Goal: Task Accomplishment & Management: Use online tool/utility

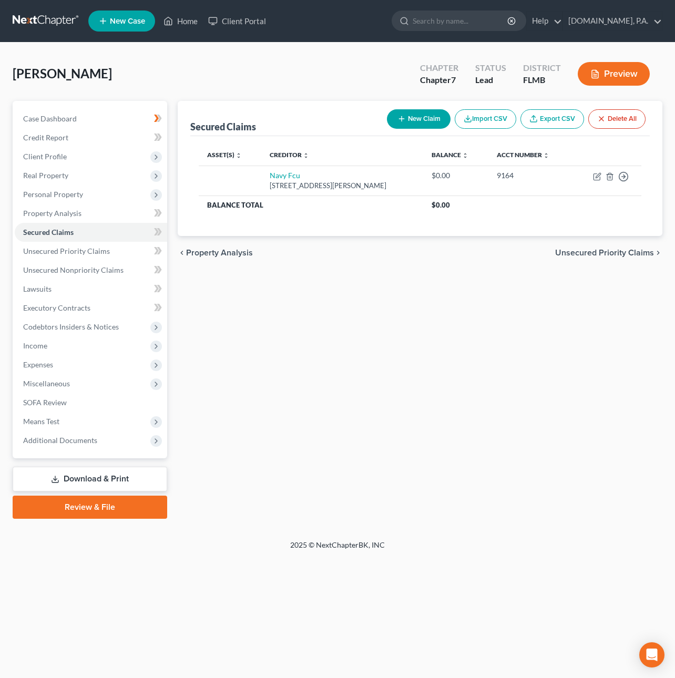
click at [53, 22] on link at bounding box center [46, 21] width 67 height 19
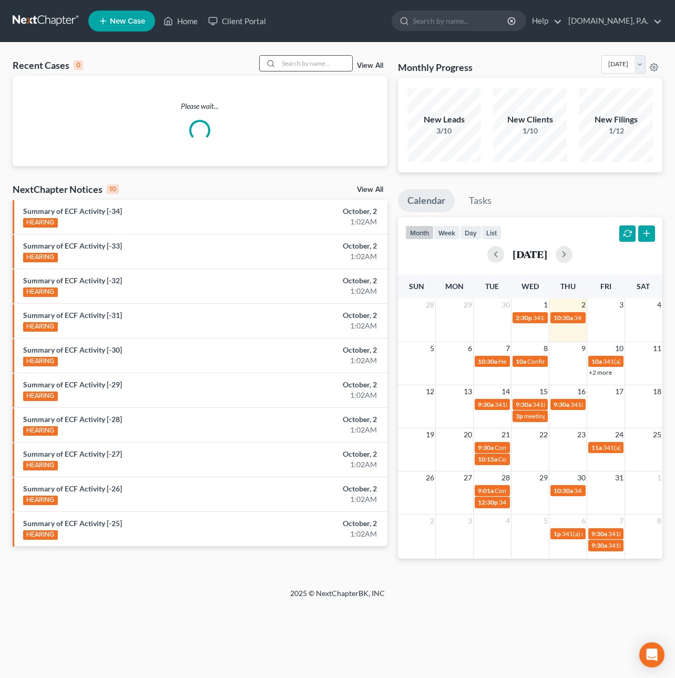
click at [319, 66] on input "search" at bounding box center [316, 63] width 74 height 15
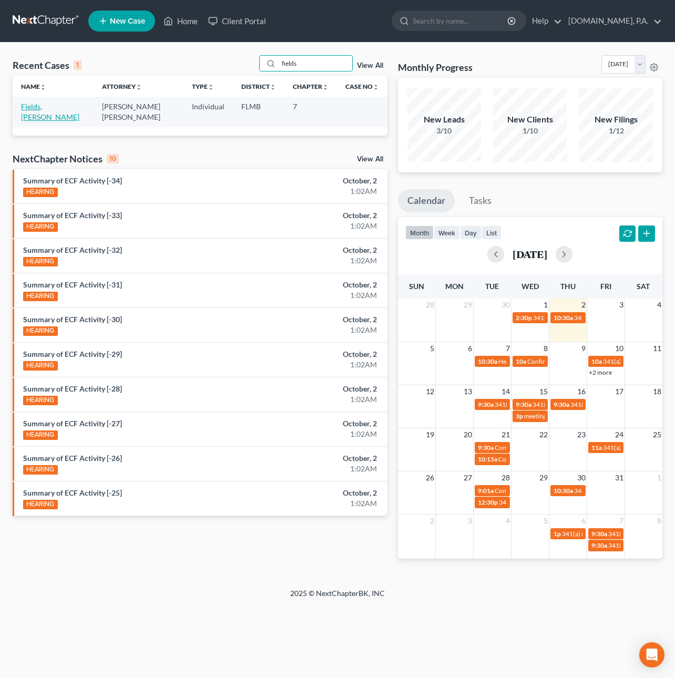
type input "fields"
click at [33, 104] on link "Fields, Yvalondra" at bounding box center [50, 111] width 58 height 19
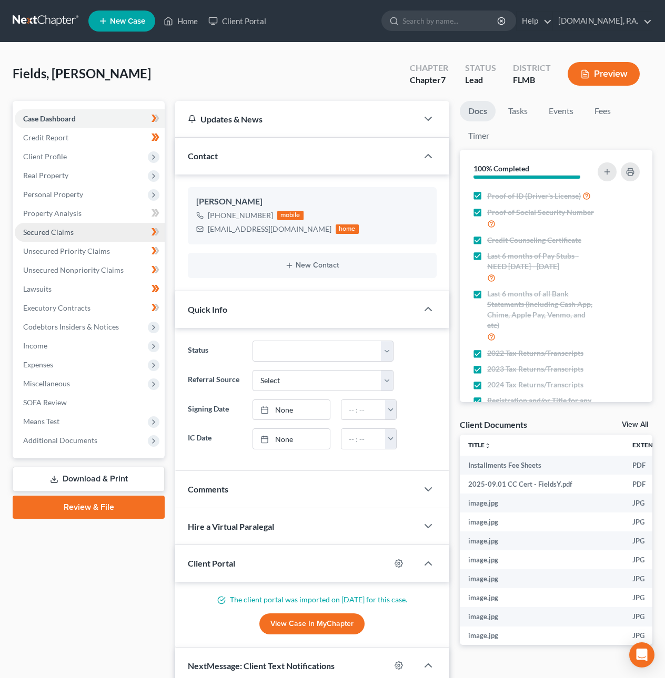
click at [62, 231] on span "Secured Claims" at bounding box center [48, 232] width 50 height 9
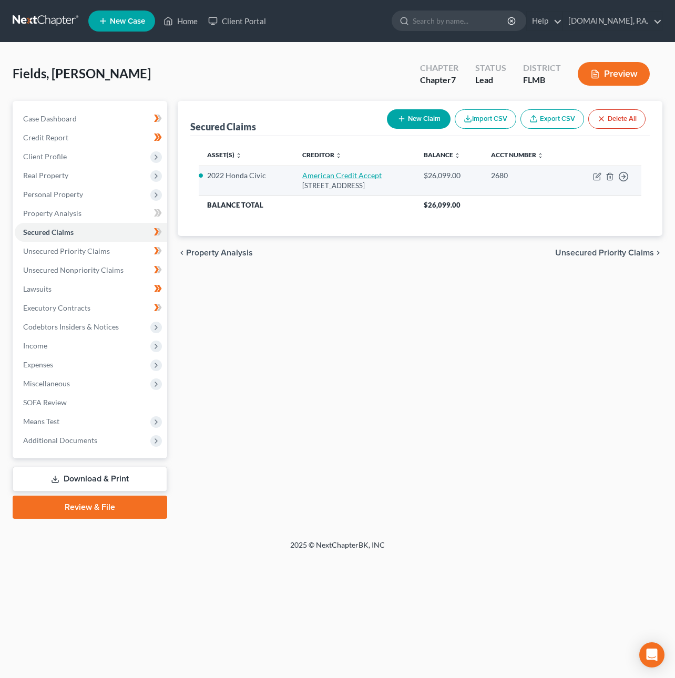
click at [342, 173] on link "American Credit Accept" at bounding box center [341, 175] width 79 height 9
select select "42"
select select "4"
select select "0"
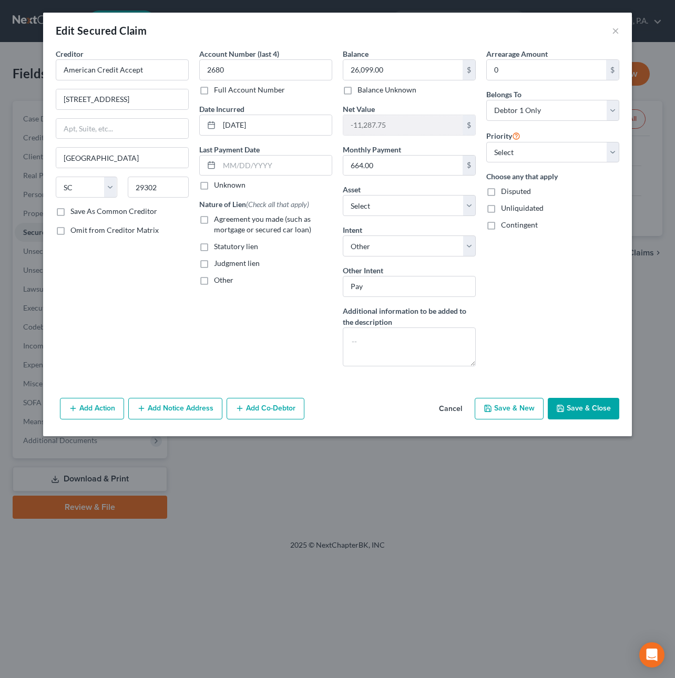
click at [569, 404] on button "Save & Close" at bounding box center [583, 409] width 71 height 22
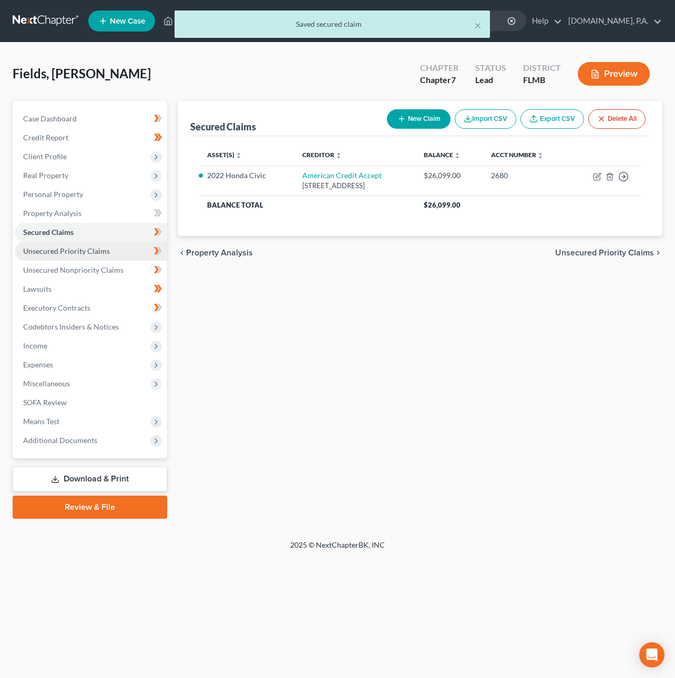
click at [66, 252] on span "Unsecured Priority Claims" at bounding box center [66, 251] width 87 height 9
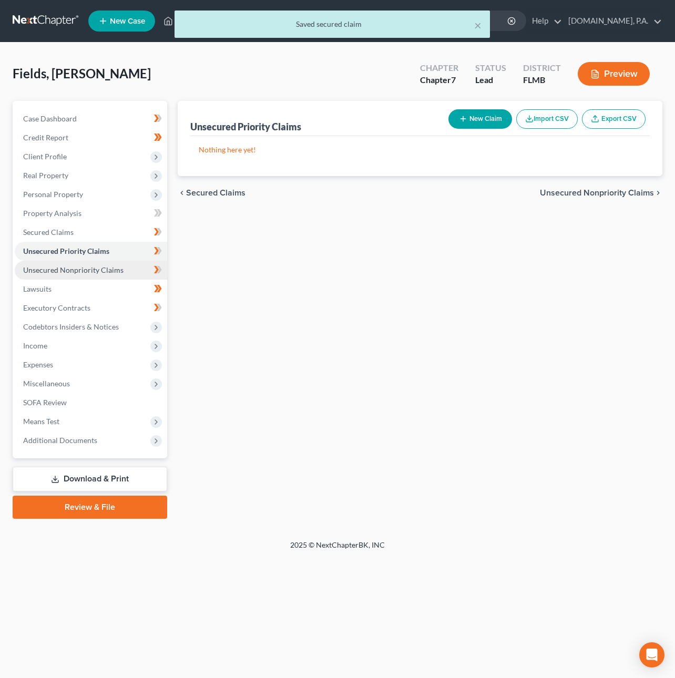
click at [67, 264] on link "Unsecured Nonpriority Claims" at bounding box center [91, 270] width 152 height 19
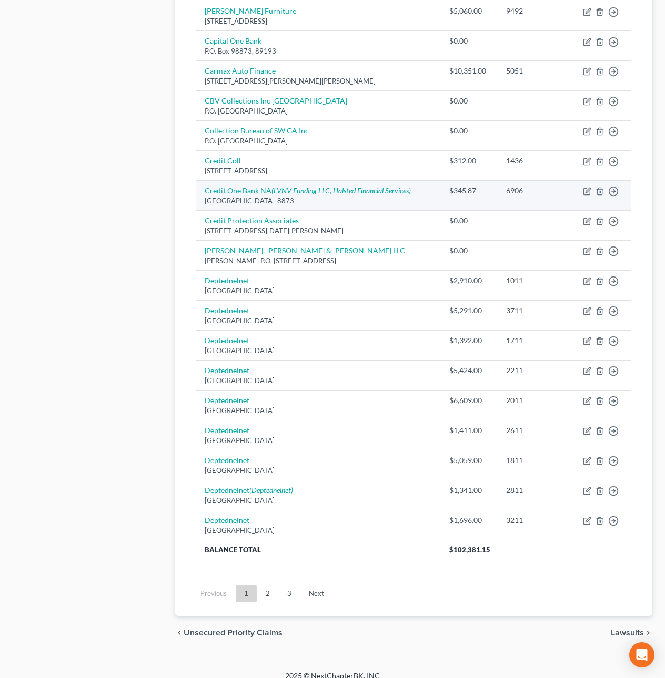
scroll to position [540, 0]
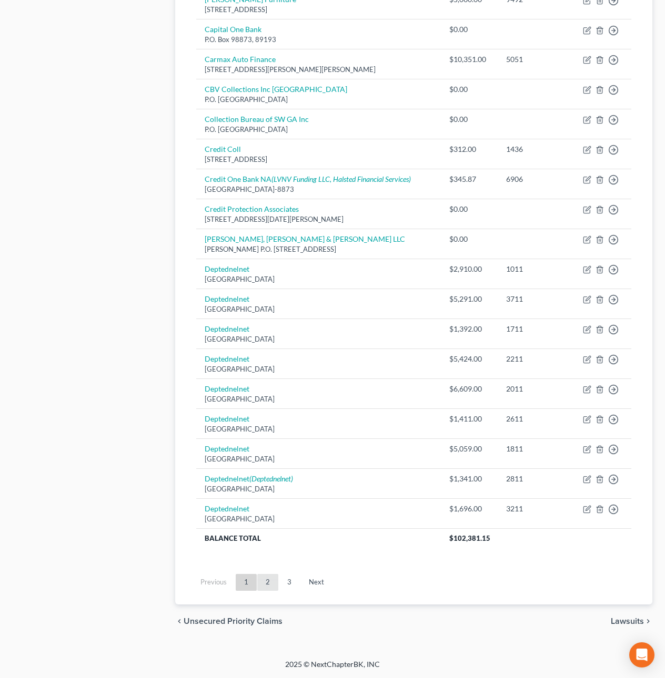
click at [269, 574] on link "2" at bounding box center [267, 582] width 21 height 17
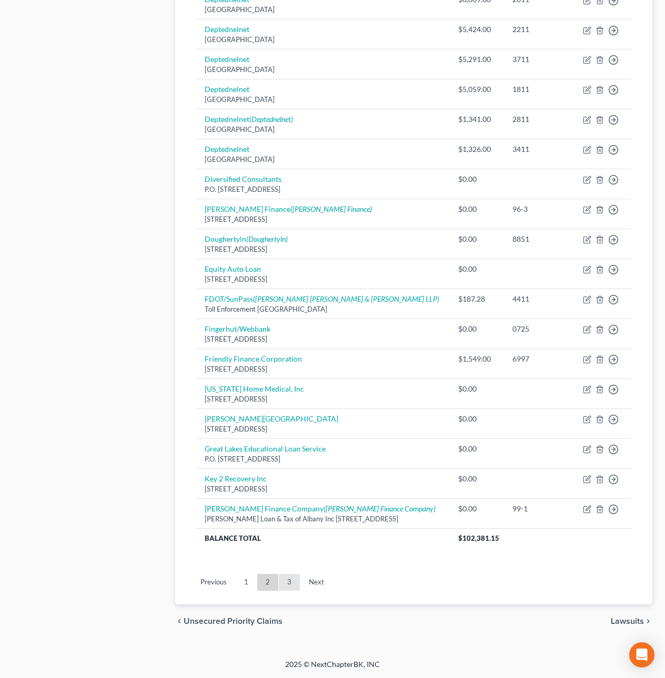
click at [286, 582] on link "3" at bounding box center [289, 582] width 21 height 17
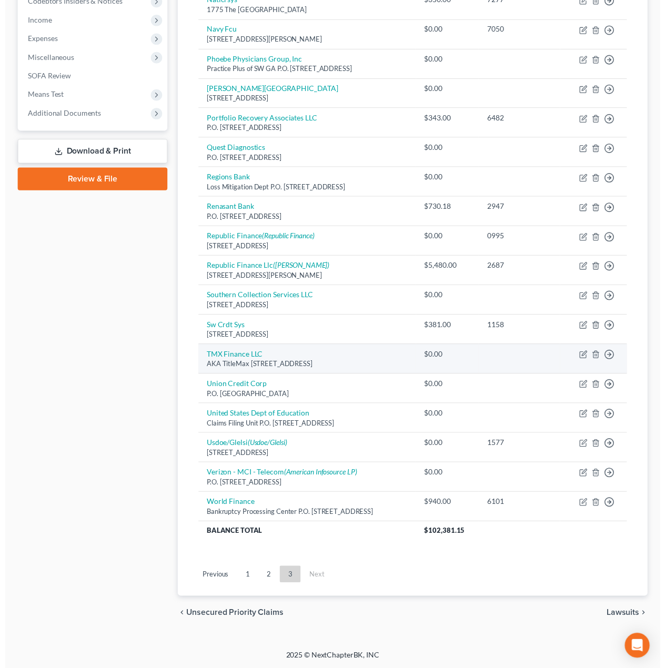
scroll to position [0, 0]
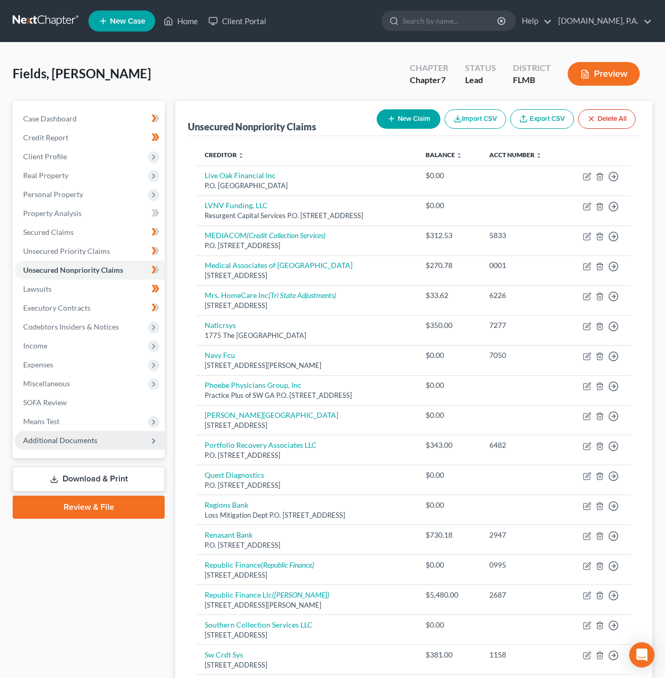
click at [62, 443] on span "Additional Documents" at bounding box center [60, 440] width 74 height 9
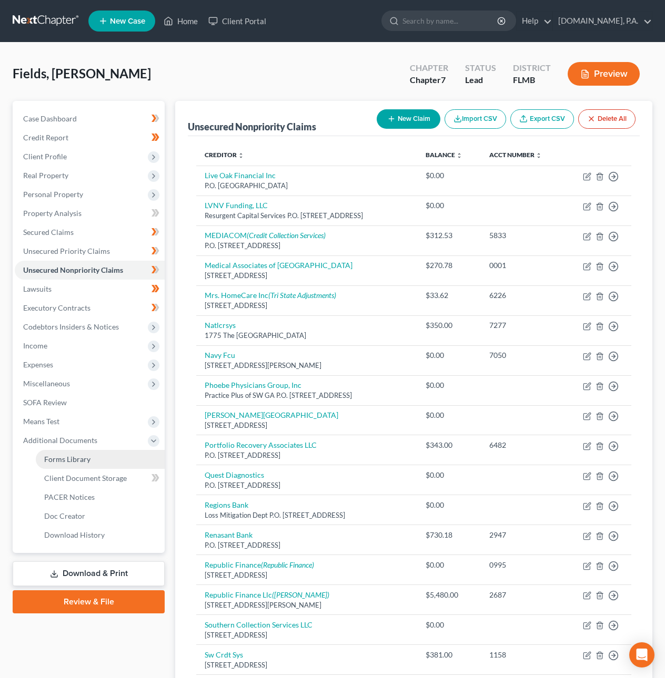
click at [62, 456] on span "Forms Library" at bounding box center [67, 459] width 46 height 9
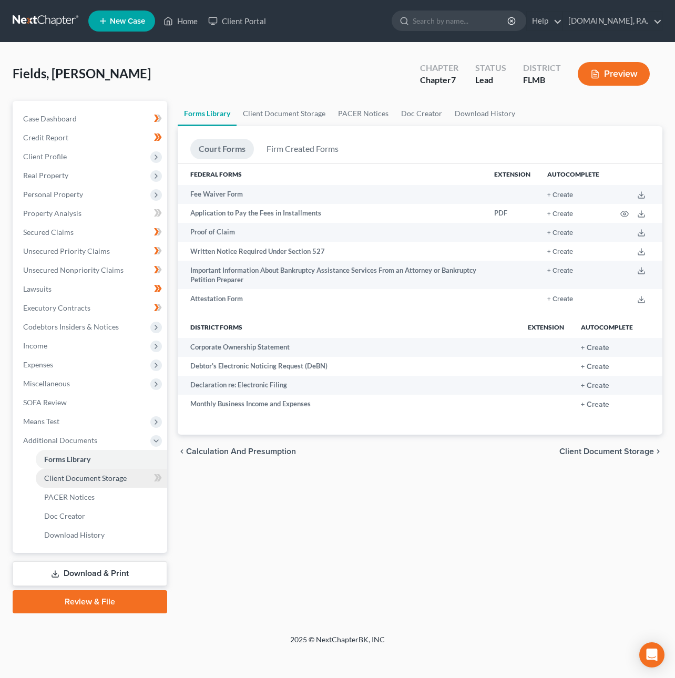
click at [69, 474] on span "Client Document Storage" at bounding box center [85, 478] width 83 height 9
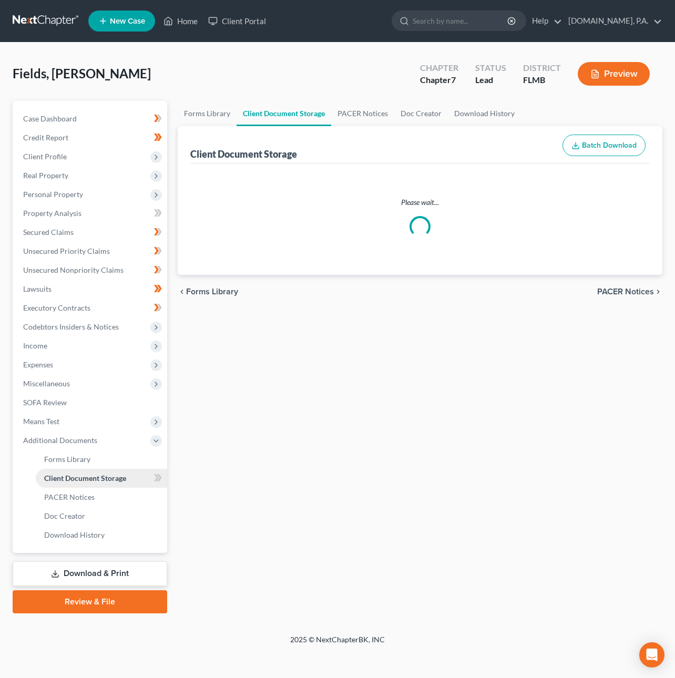
select select "9"
select select "4"
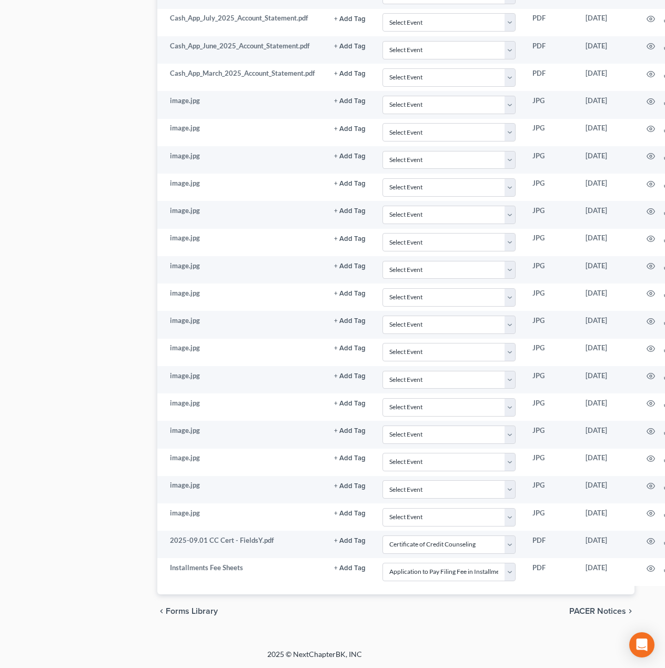
scroll to position [918, 76]
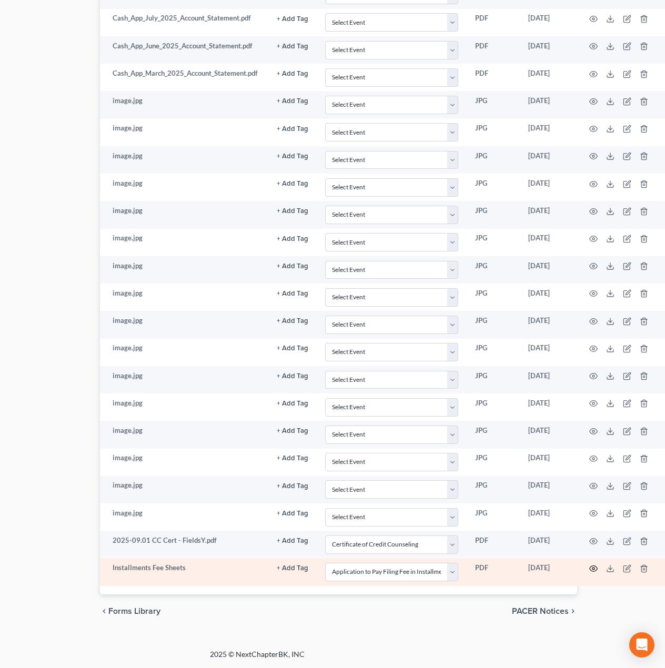
click at [591, 565] on icon "button" at bounding box center [593, 568] width 8 height 6
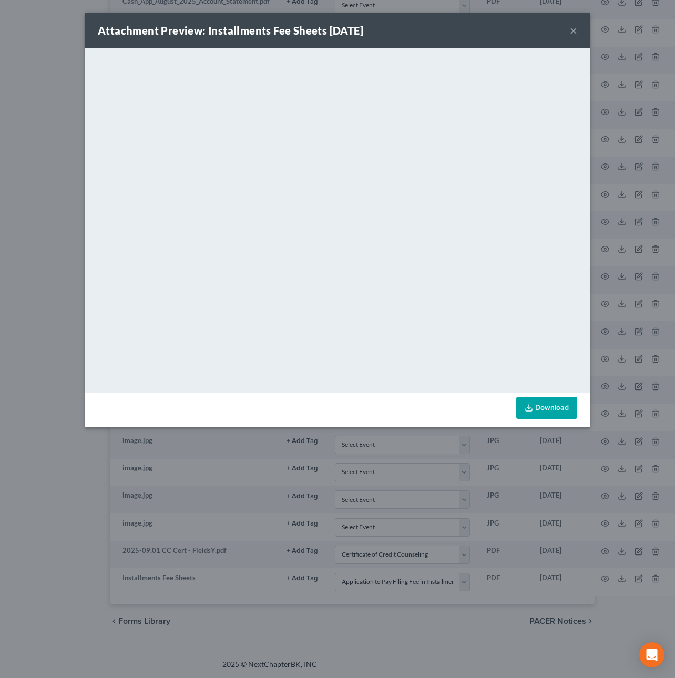
click at [574, 33] on button "×" at bounding box center [573, 30] width 7 height 13
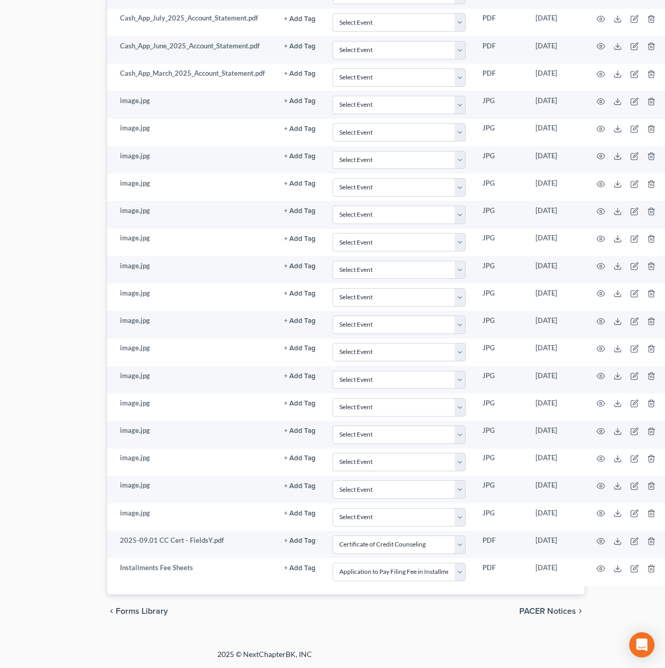
scroll to position [0, 68]
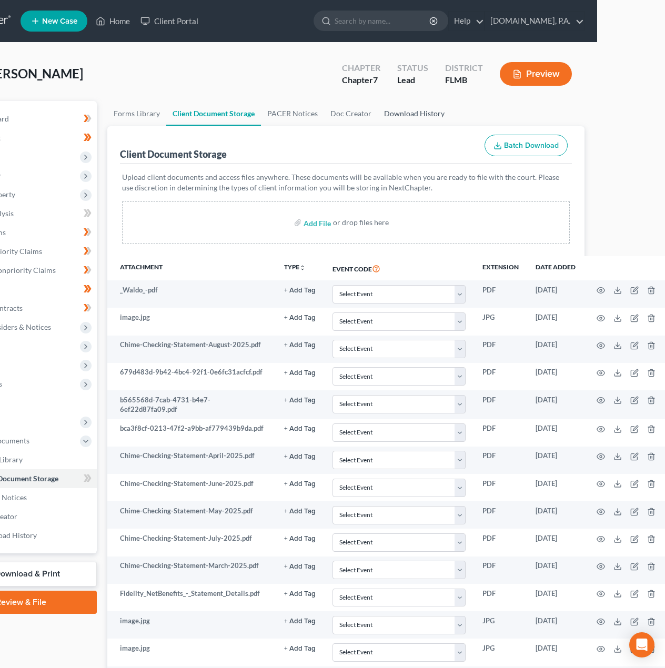
click at [421, 113] on link "Download History" at bounding box center [413, 113] width 73 height 25
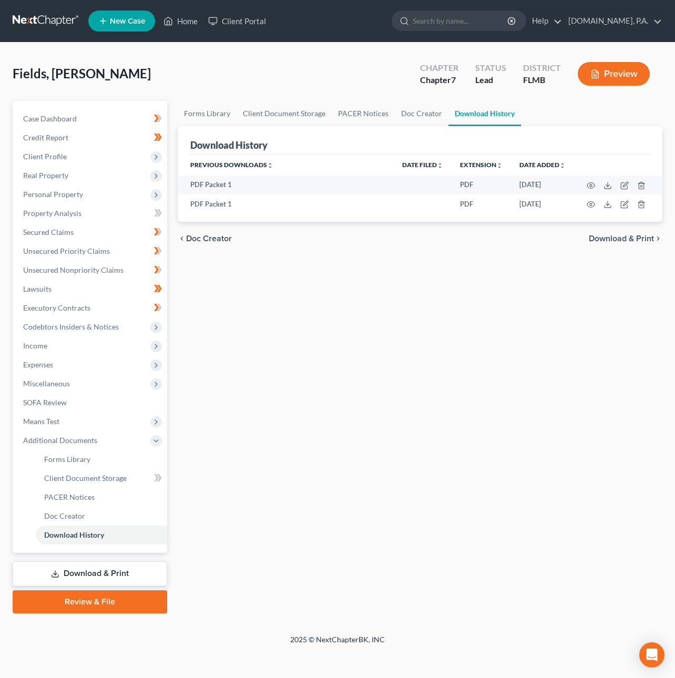
click at [619, 237] on span "Download & Print" at bounding box center [621, 238] width 65 height 8
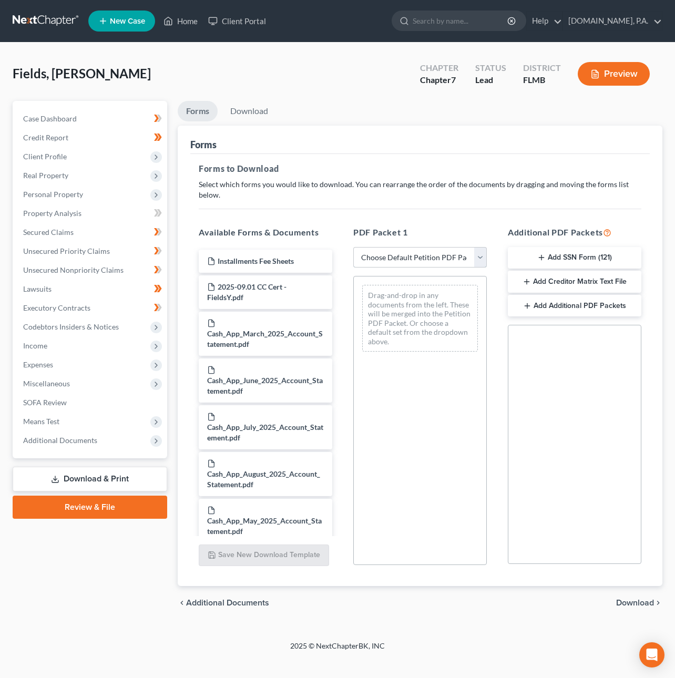
click at [446, 247] on select "Choose Default Petition PDF Packet Complete Bankruptcy Petition (all forms and …" at bounding box center [420, 257] width 134 height 21
click at [353, 247] on select "Choose Default Petition PDF Packet Complete Bankruptcy Petition (all forms and …" at bounding box center [420, 257] width 134 height 21
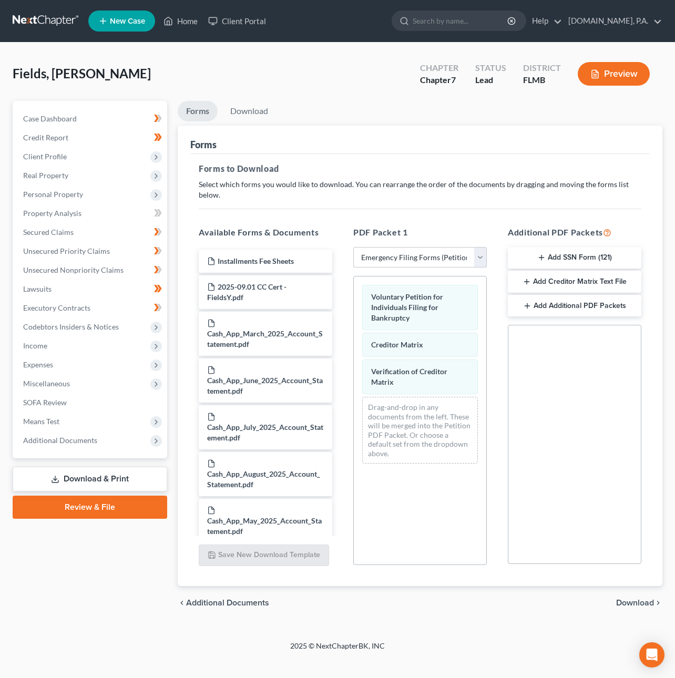
click at [423, 247] on select "Choose Default Petition PDF Packet Complete Bankruptcy Petition (all forms and …" at bounding box center [420, 257] width 134 height 21
select select "5"
click at [353, 247] on select "Choose Default Petition PDF Packet Complete Bankruptcy Petition (all forms and …" at bounding box center [420, 257] width 134 height 21
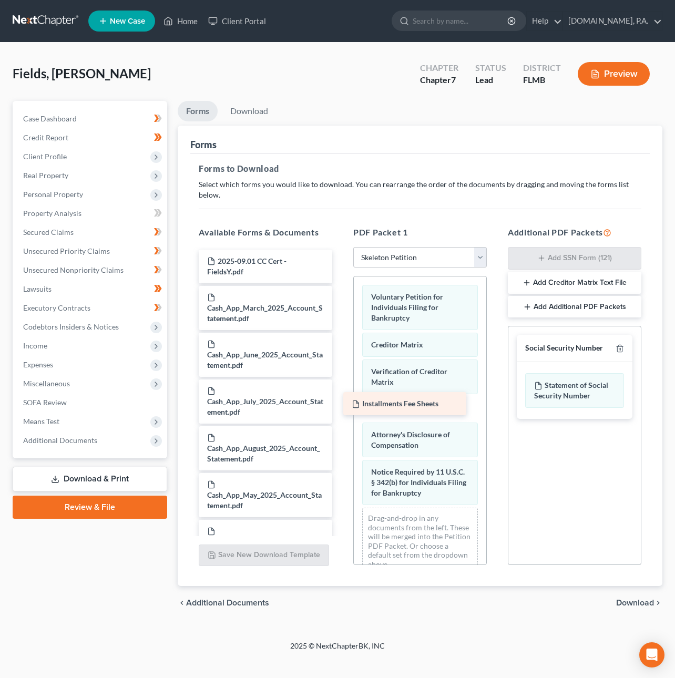
drag, startPoint x: 289, startPoint y: 243, endPoint x: 433, endPoint y: 393, distance: 208.6
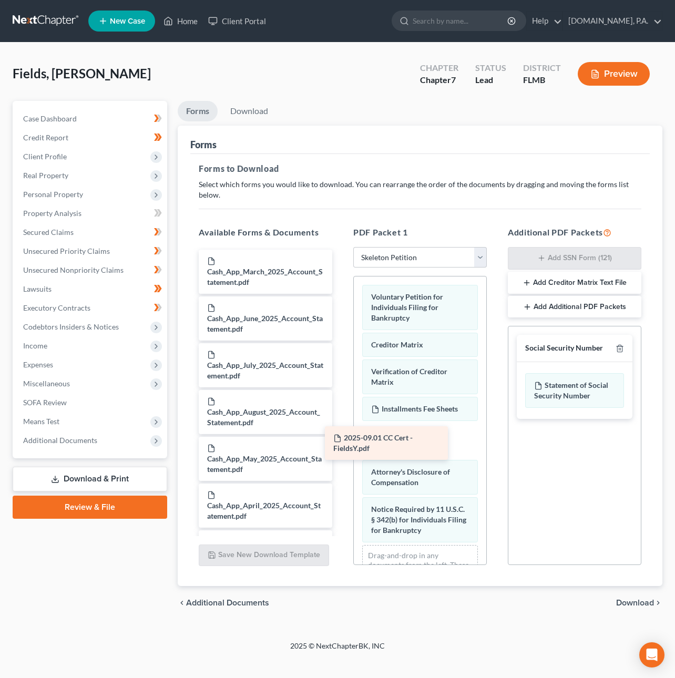
drag, startPoint x: 284, startPoint y: 250, endPoint x: 412, endPoint y: 438, distance: 227.3
click at [637, 599] on span "Download" at bounding box center [635, 603] width 38 height 8
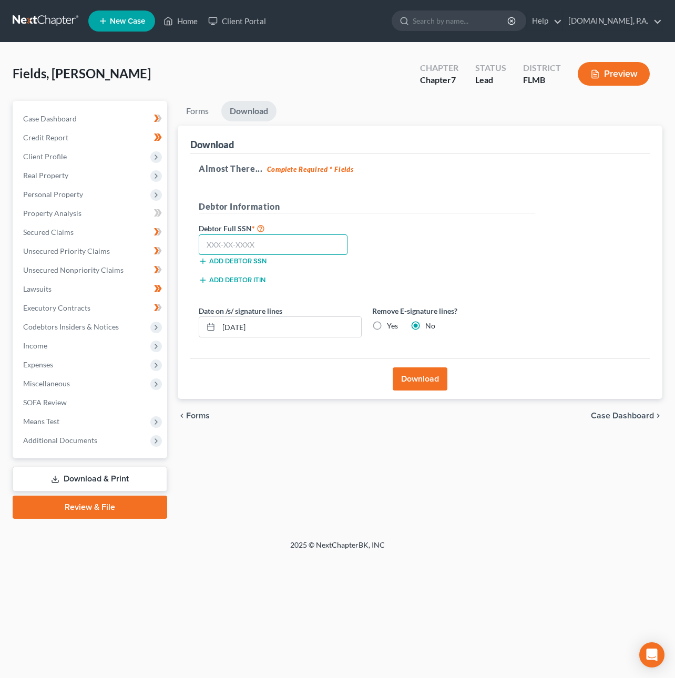
click at [246, 242] on input "text" at bounding box center [273, 244] width 149 height 21
type input "256-11-3811"
click at [412, 381] on button "Download" at bounding box center [420, 378] width 55 height 23
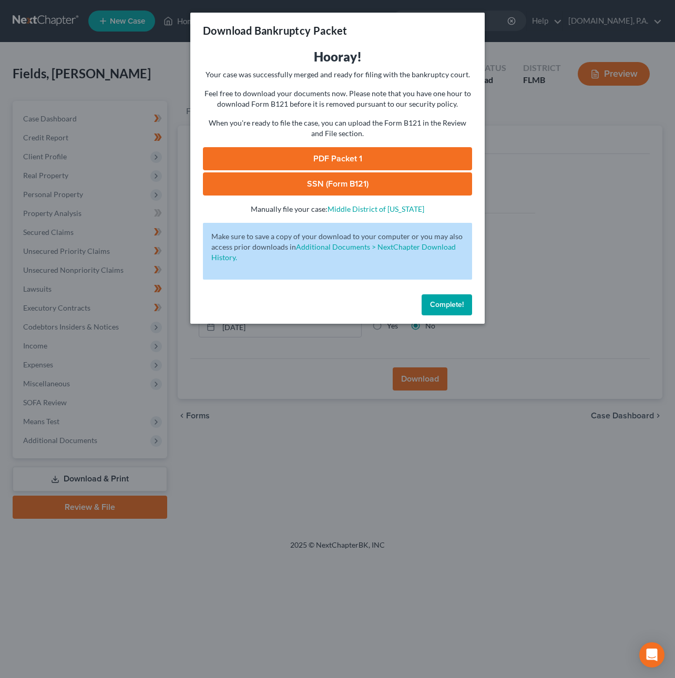
click at [338, 179] on link "SSN (Form B121)" at bounding box center [337, 183] width 269 height 23
click at [323, 158] on link "PDF Packet 1" at bounding box center [337, 158] width 269 height 23
click at [453, 311] on button "Complete!" at bounding box center [447, 304] width 50 height 21
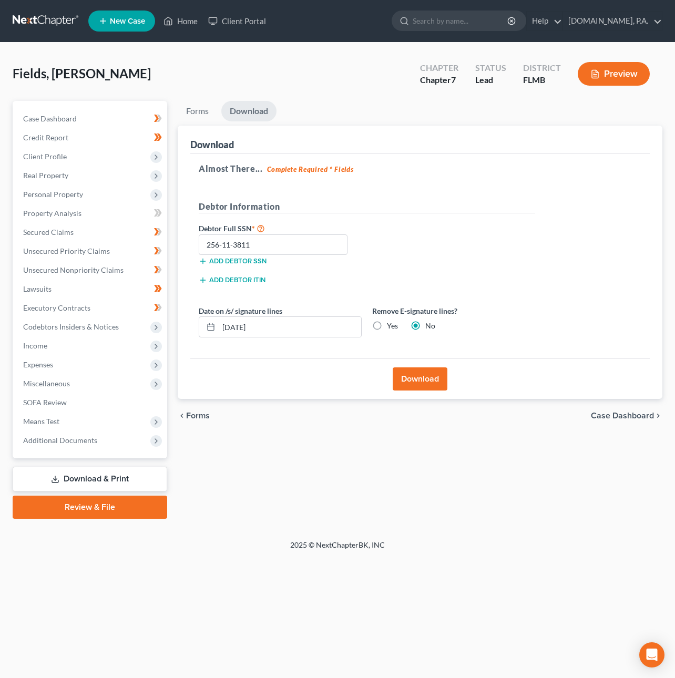
click at [50, 16] on link at bounding box center [46, 21] width 67 height 19
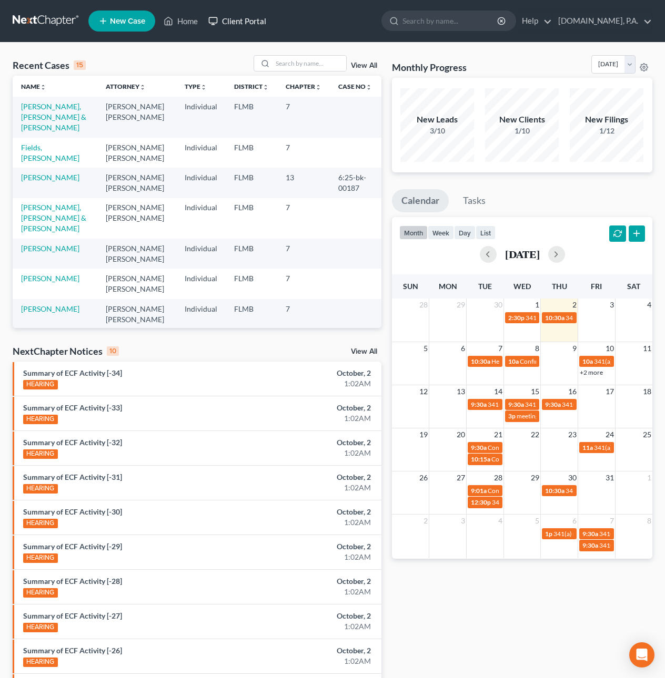
click at [252, 25] on link "Client Portal" at bounding box center [237, 21] width 68 height 19
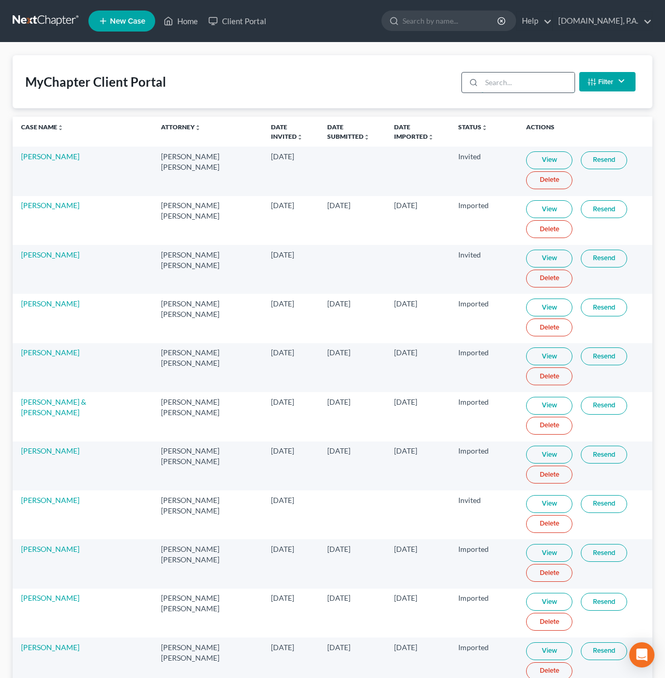
click at [548, 86] on input "search" at bounding box center [527, 83] width 93 height 20
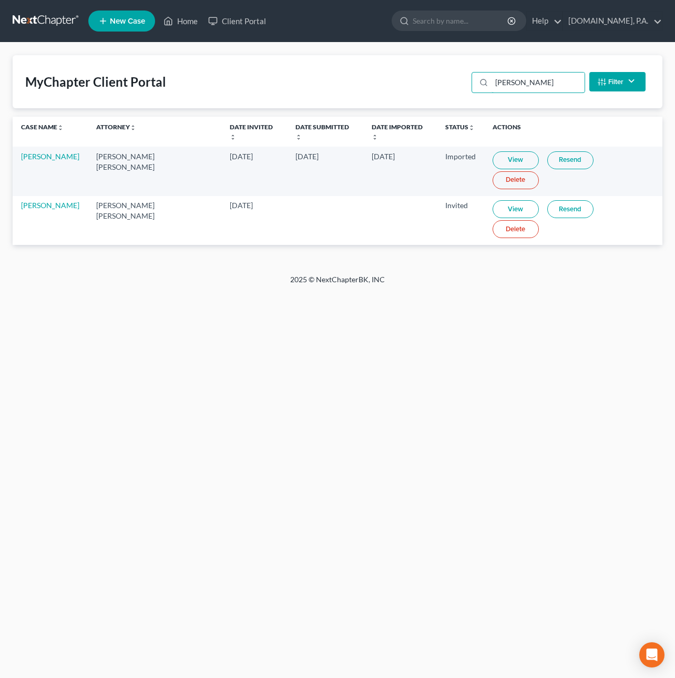
type input "castro"
click at [549, 200] on link "Resend" at bounding box center [570, 209] width 46 height 18
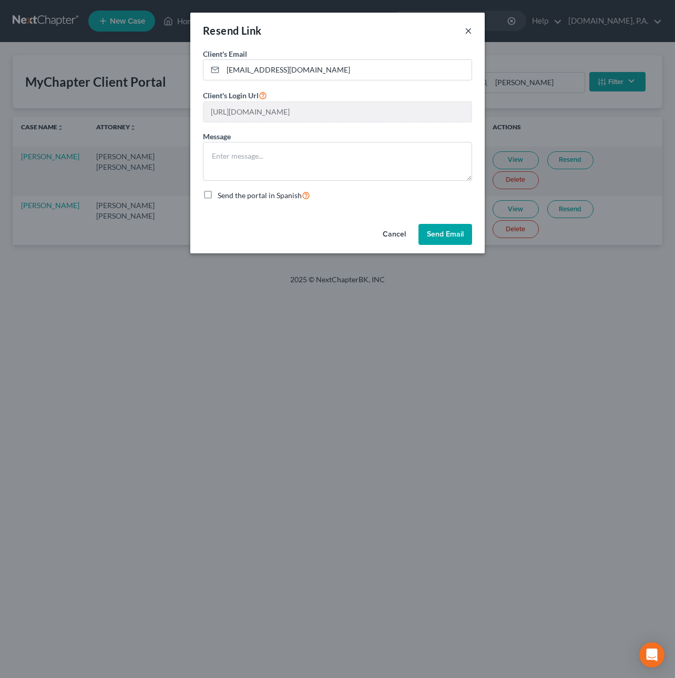
click at [468, 28] on button "×" at bounding box center [468, 30] width 7 height 13
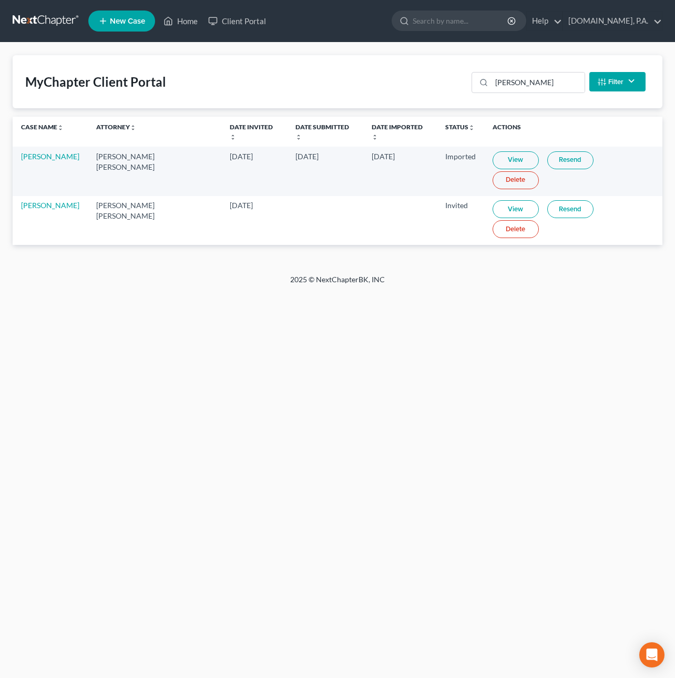
click at [547, 200] on link "Resend" at bounding box center [570, 209] width 46 height 18
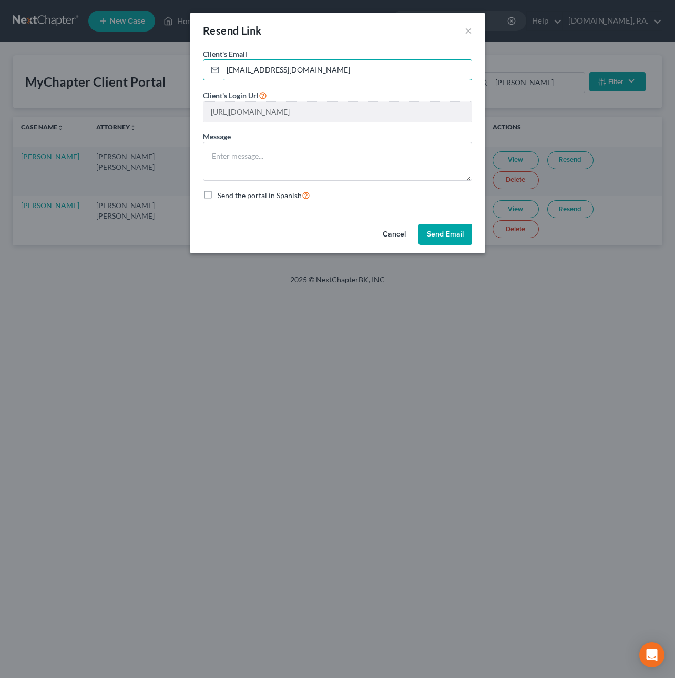
drag, startPoint x: 324, startPoint y: 70, endPoint x: 44, endPoint y: 47, distance: 281.7
click at [44, 47] on div "Resend Link × Client's Email * jfunkartistry@gmail.com Client's Login Url https…" at bounding box center [337, 339] width 675 height 678
click at [395, 235] on button "Cancel" at bounding box center [394, 234] width 40 height 21
